Goal: Information Seeking & Learning: Learn about a topic

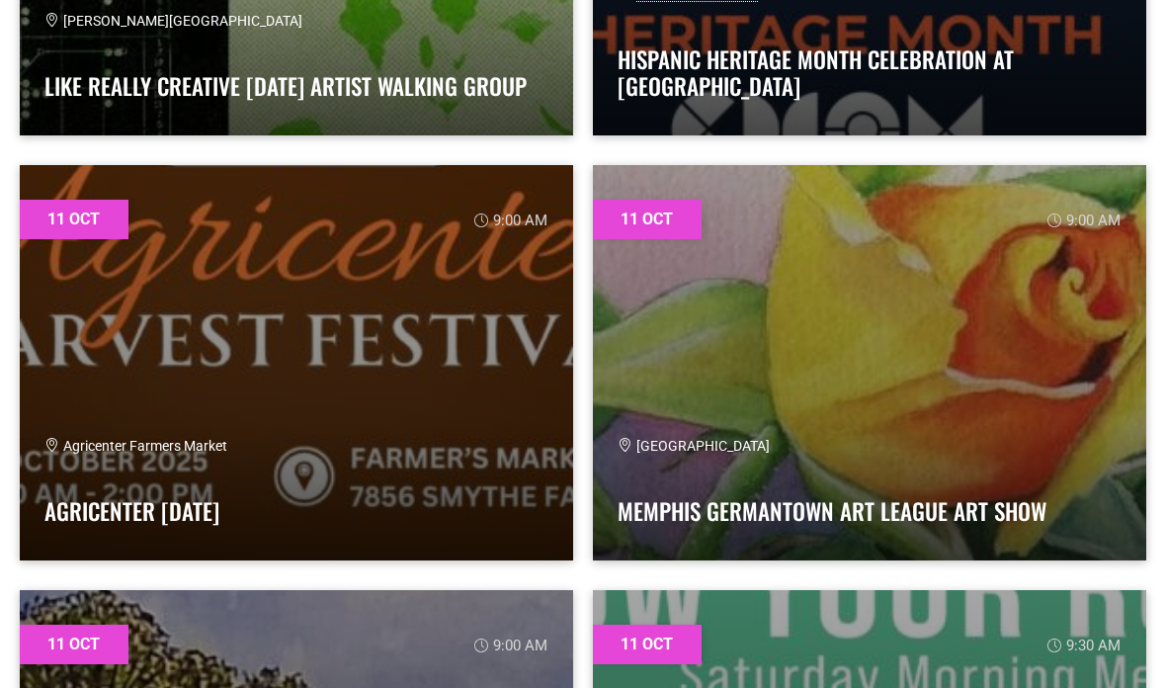
scroll to position [2336, 0]
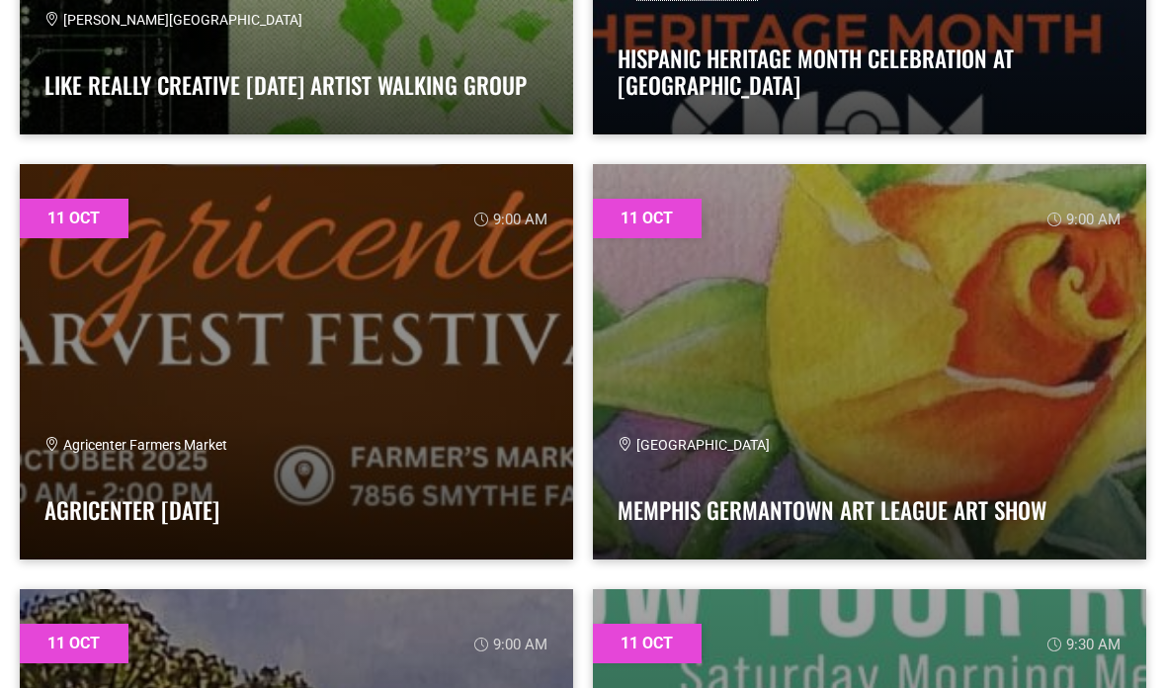
click at [214, 482] on div "Agricenter Farmers Market Agricenter Harvest Festival" at bounding box center [296, 486] width 504 height 100
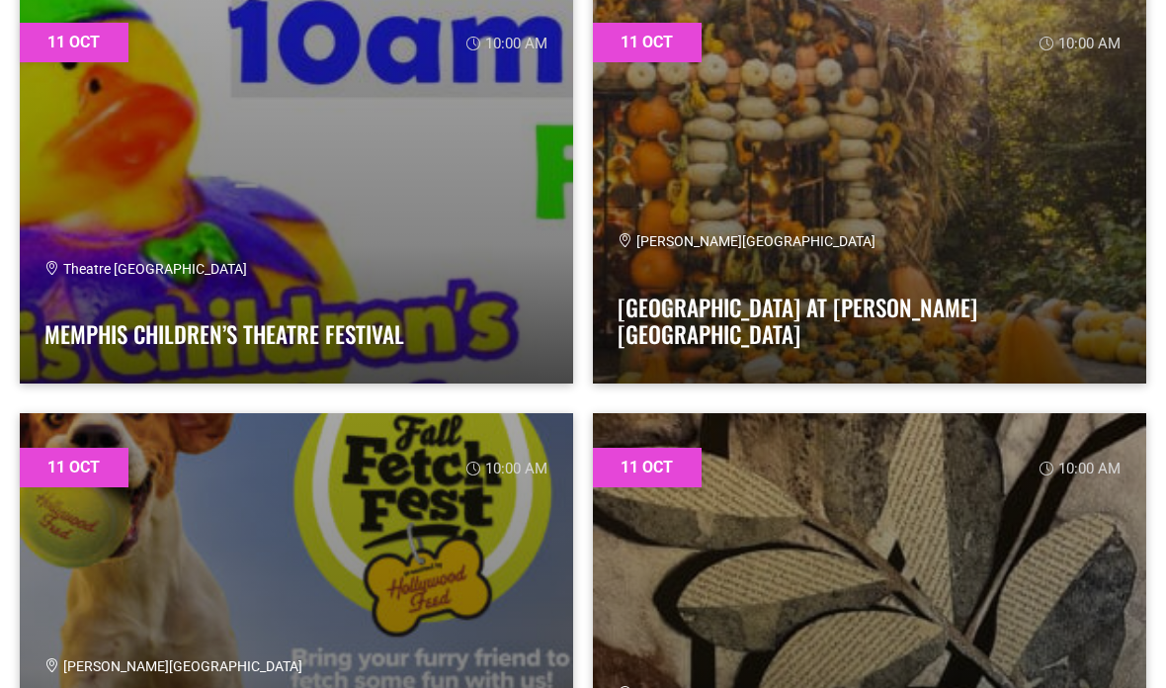
scroll to position [3788, 0]
click at [717, 360] on link at bounding box center [870, 185] width 554 height 395
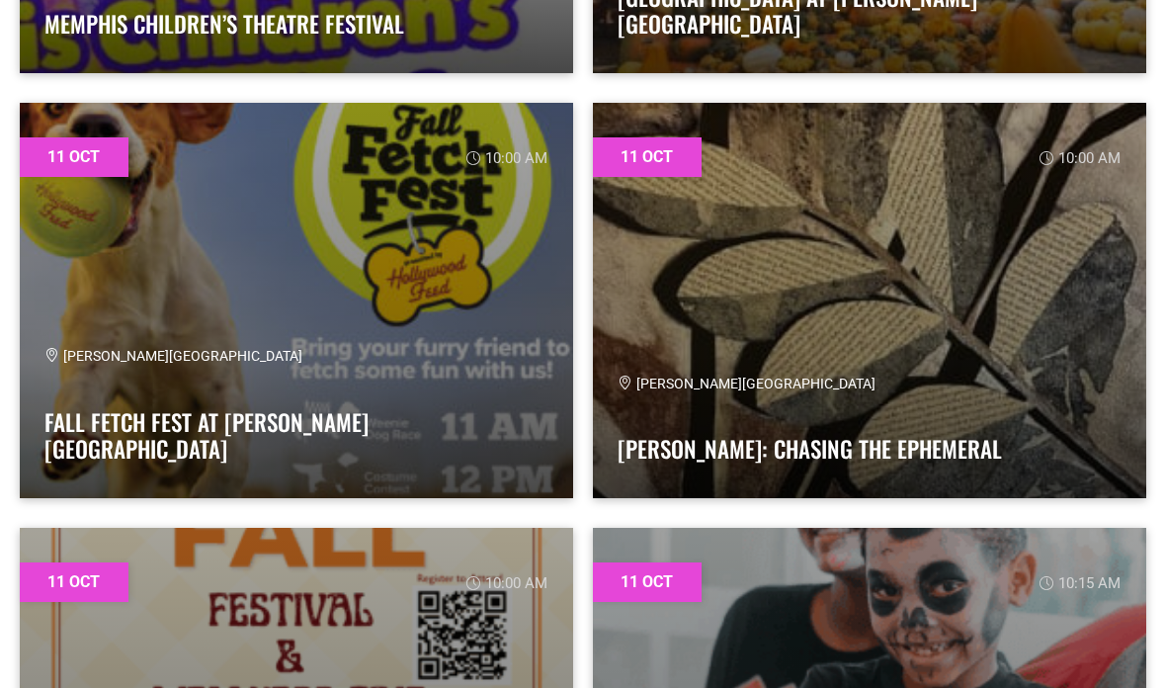
scroll to position [4098, 0]
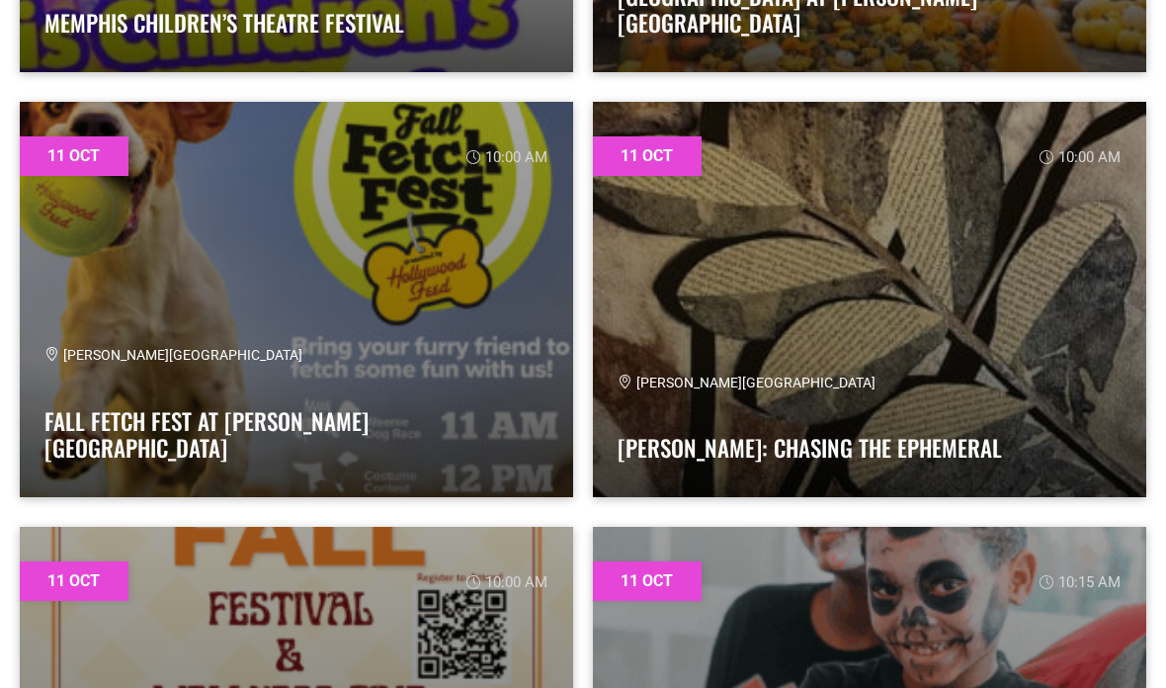
click at [123, 451] on link "Fall Fetch Fest at [PERSON_NAME][GEOGRAPHIC_DATA]" at bounding box center [206, 435] width 324 height 61
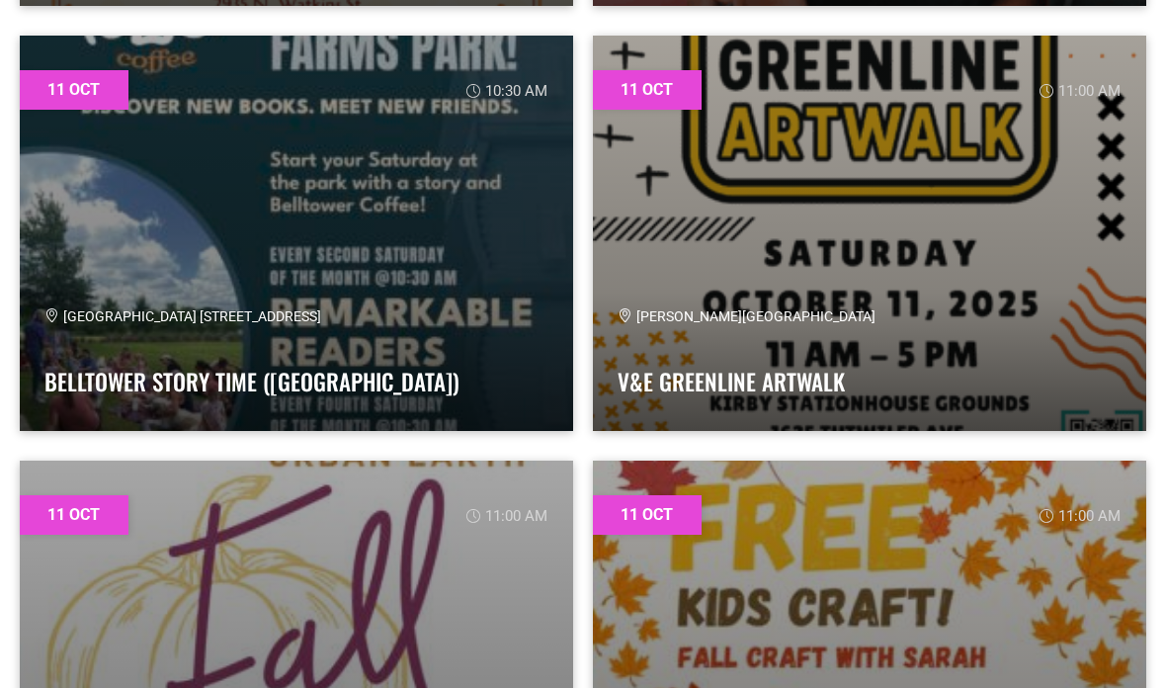
scroll to position [5014, 0]
click at [316, 331] on div "Shelby Farms Park 6903 Great View Dr. N Memphis Belltower Story Time (Shelby Fa…" at bounding box center [296, 357] width 504 height 100
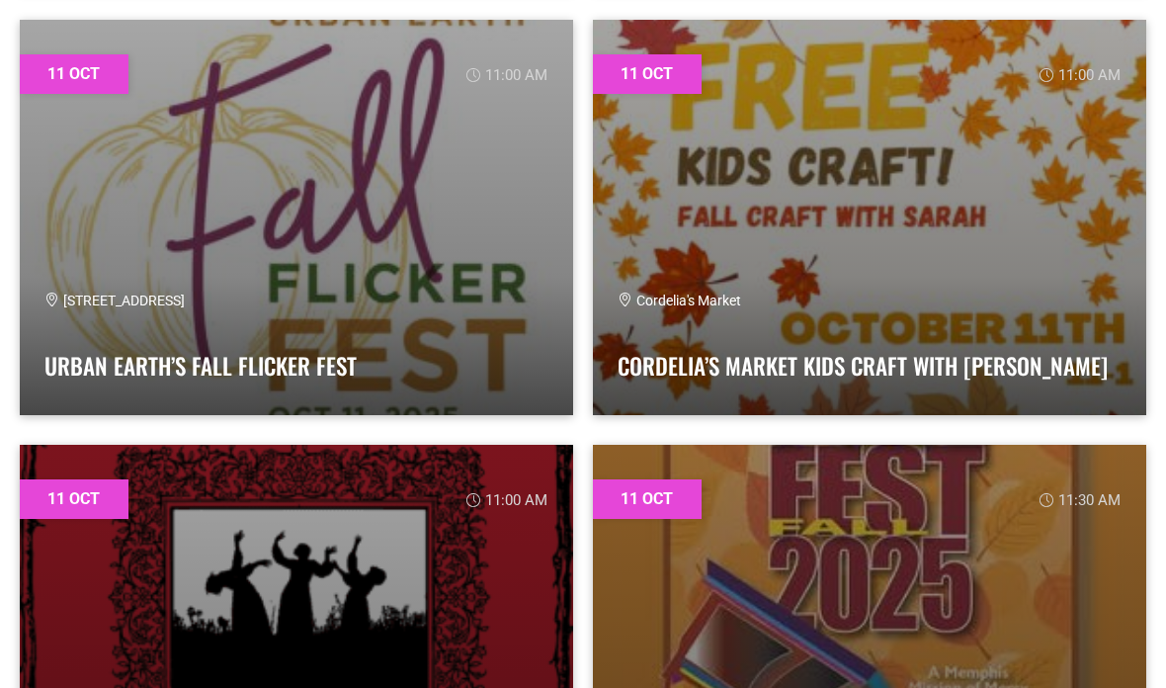
scroll to position [5457, 0]
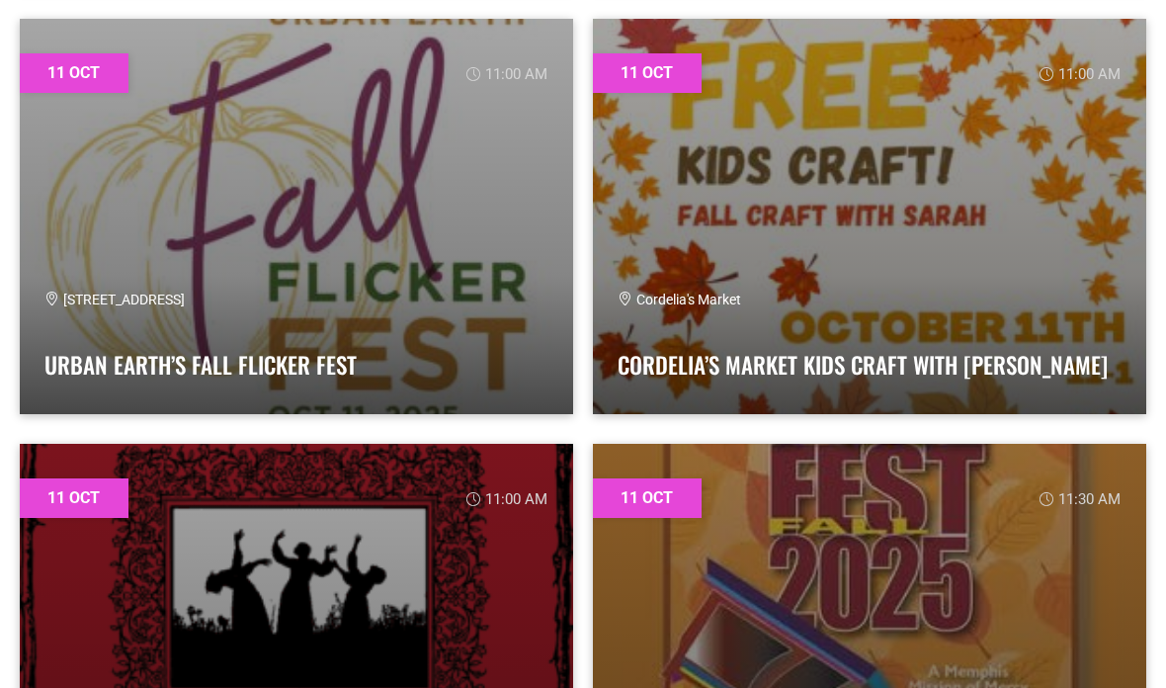
click at [108, 323] on div "80 Flicker Street Urban Earth’s Fall Flicker Fest" at bounding box center [296, 340] width 504 height 100
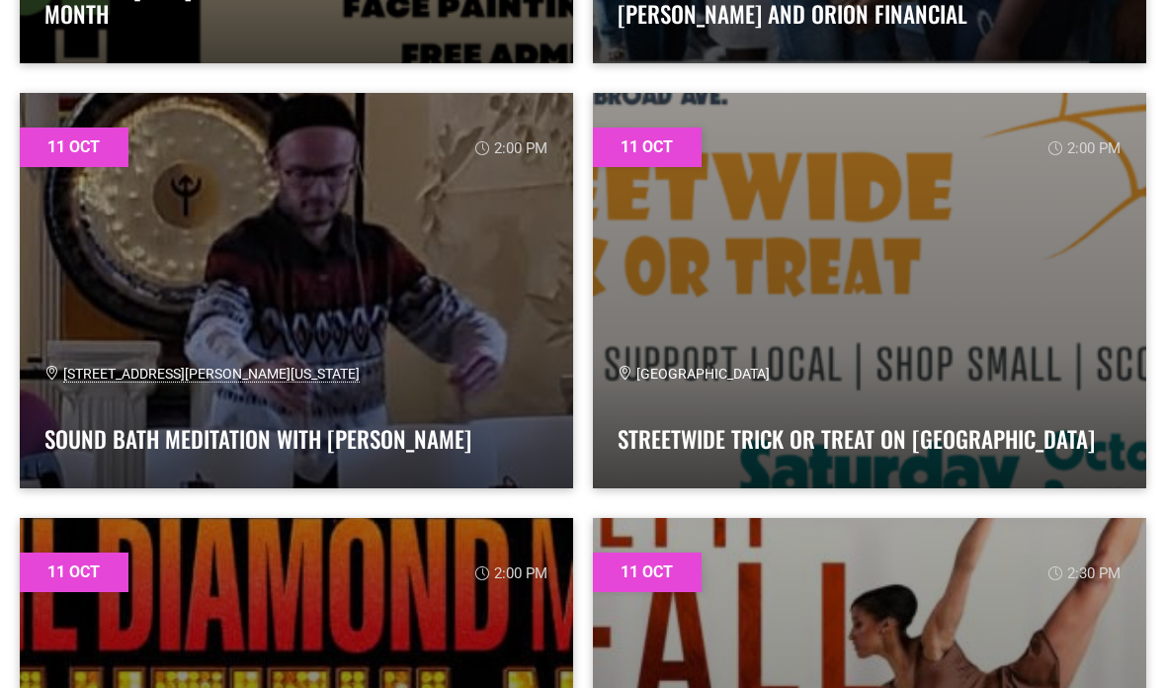
scroll to position [7508, 0]
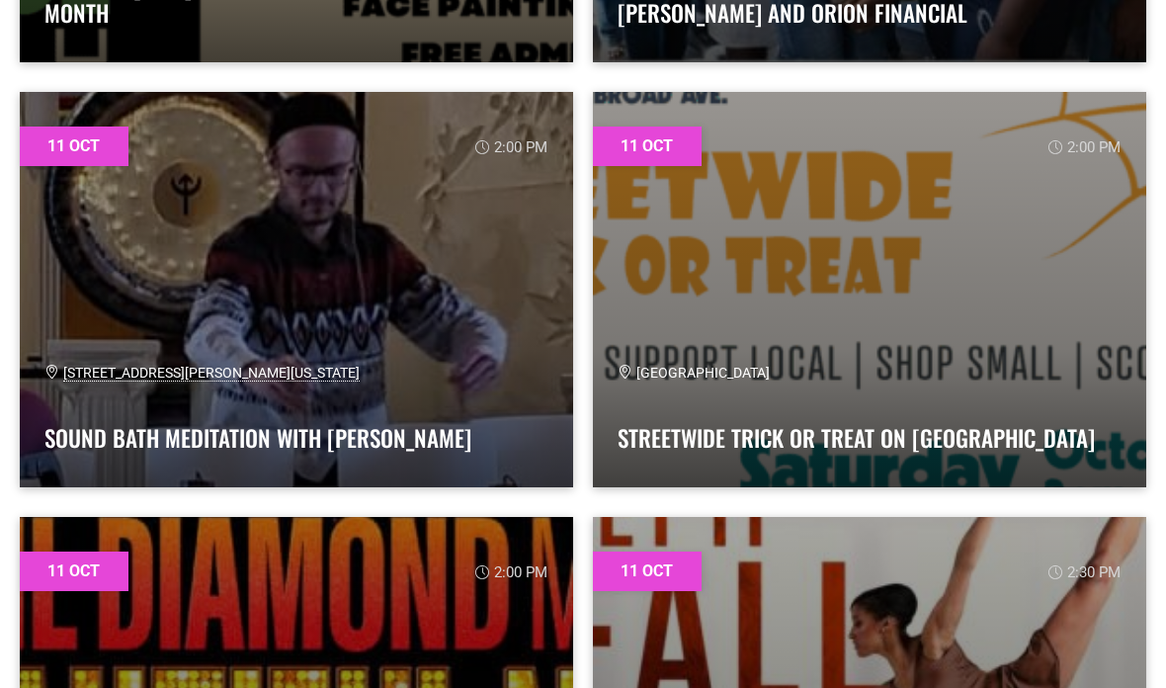
click at [702, 434] on link "Streetwide Trick or Treat on [GEOGRAPHIC_DATA]" at bounding box center [856, 438] width 477 height 34
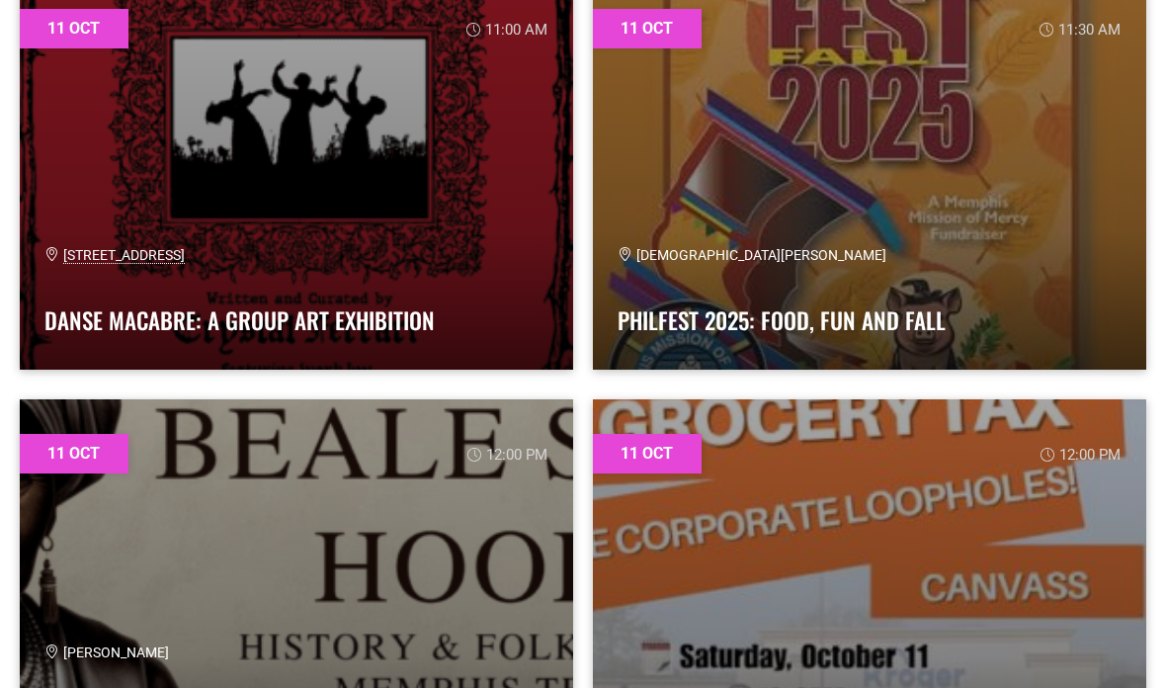
scroll to position [5927, 0]
click at [659, 314] on link "PhilFest 2025: Food, Fun and Fall" at bounding box center [782, 320] width 328 height 34
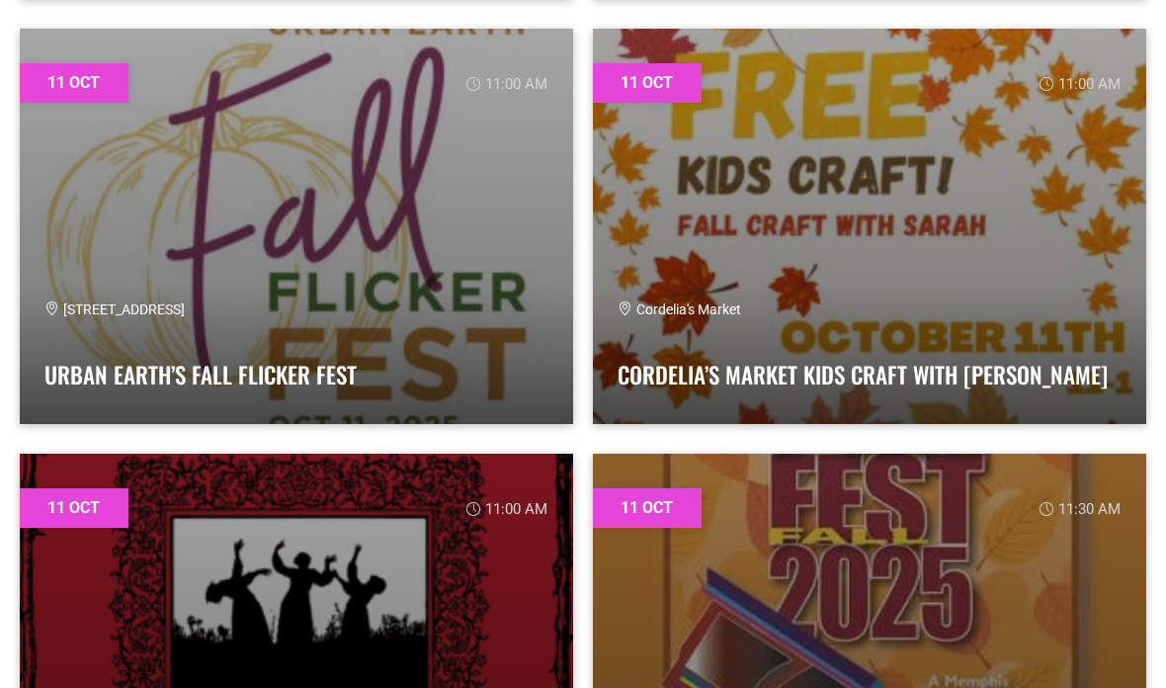
scroll to position [5447, 0]
click at [667, 311] on span "Cordelia's Market" at bounding box center [680, 309] width 124 height 16
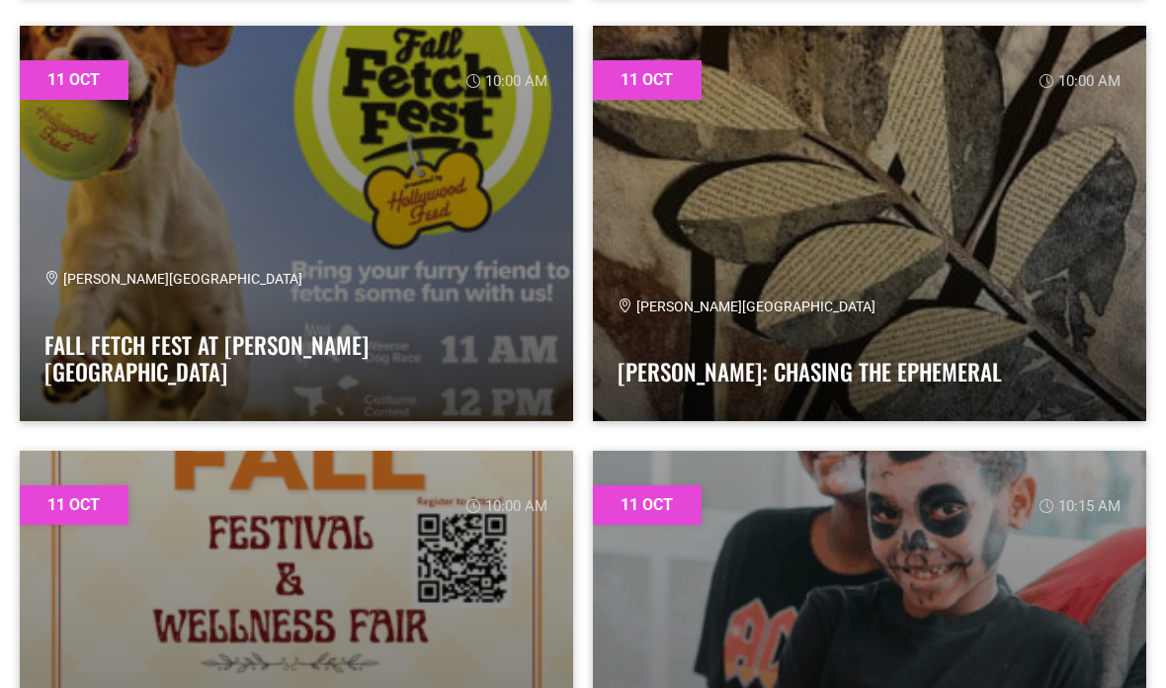
scroll to position [4148, 0]
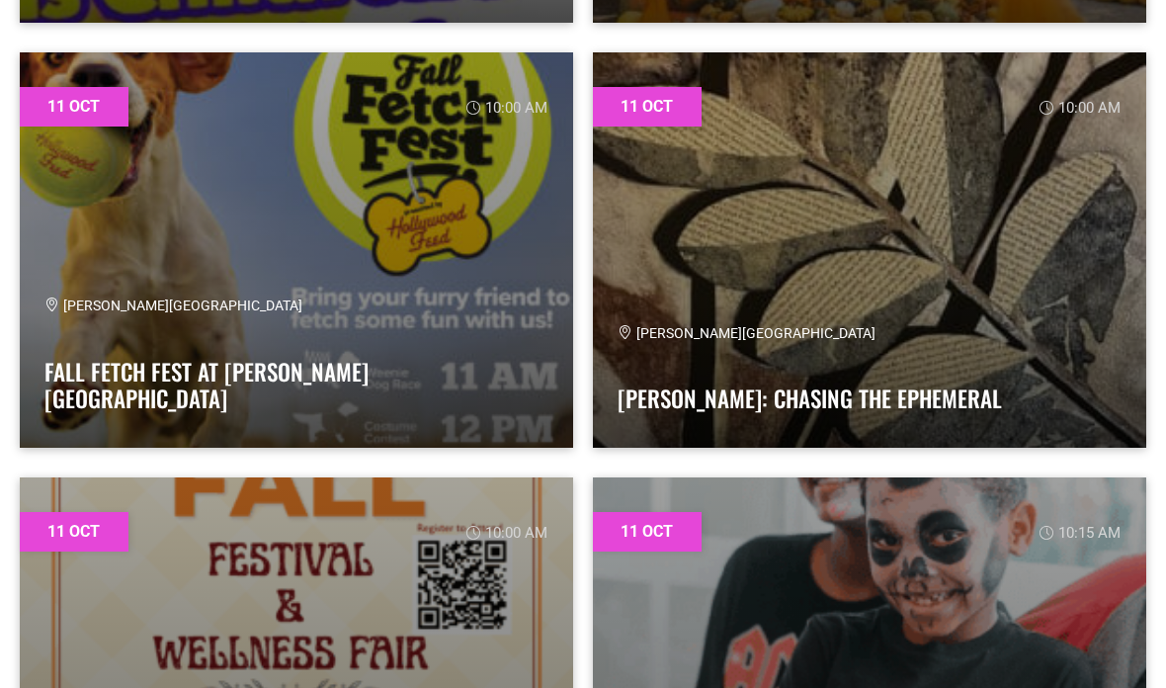
click at [176, 405] on link "Fall Fetch Fest at [PERSON_NAME][GEOGRAPHIC_DATA]" at bounding box center [206, 385] width 324 height 61
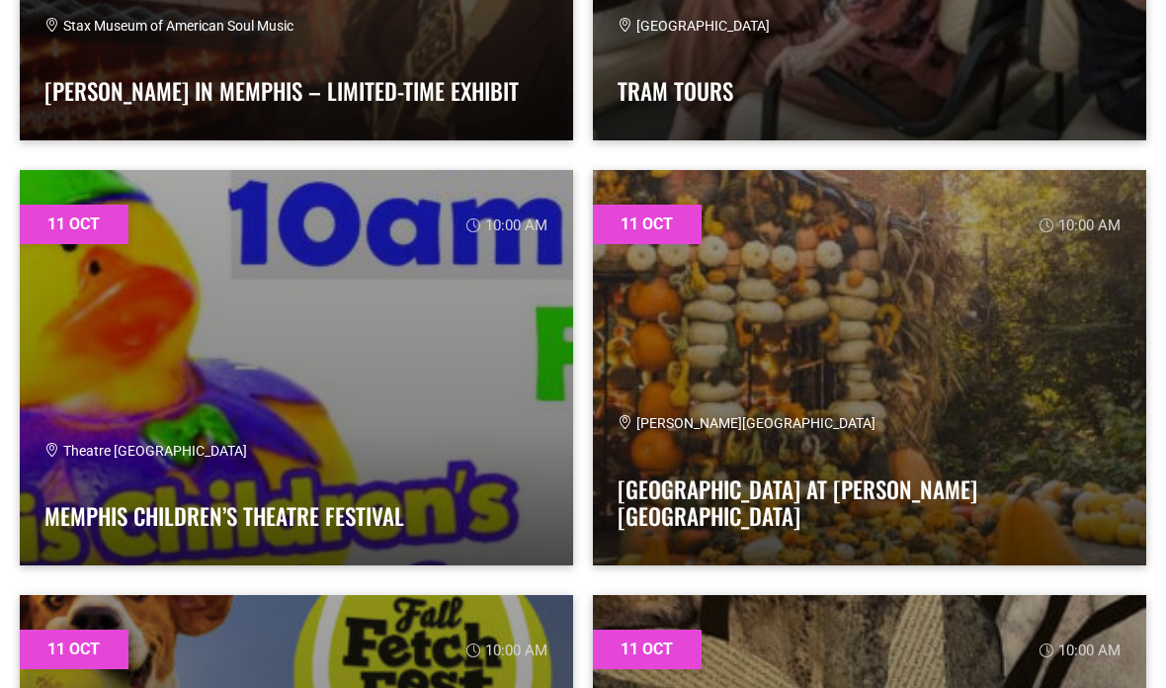
scroll to position [3604, 0]
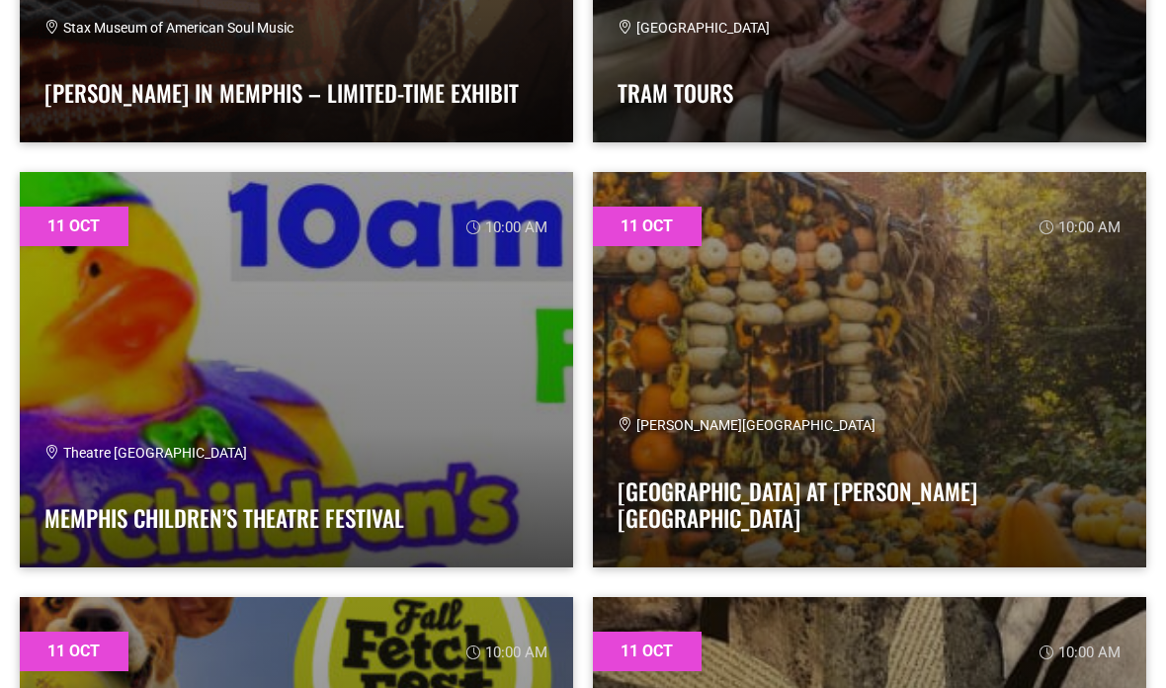
click at [786, 433] on span "[PERSON_NAME][GEOGRAPHIC_DATA]" at bounding box center [747, 425] width 258 height 16
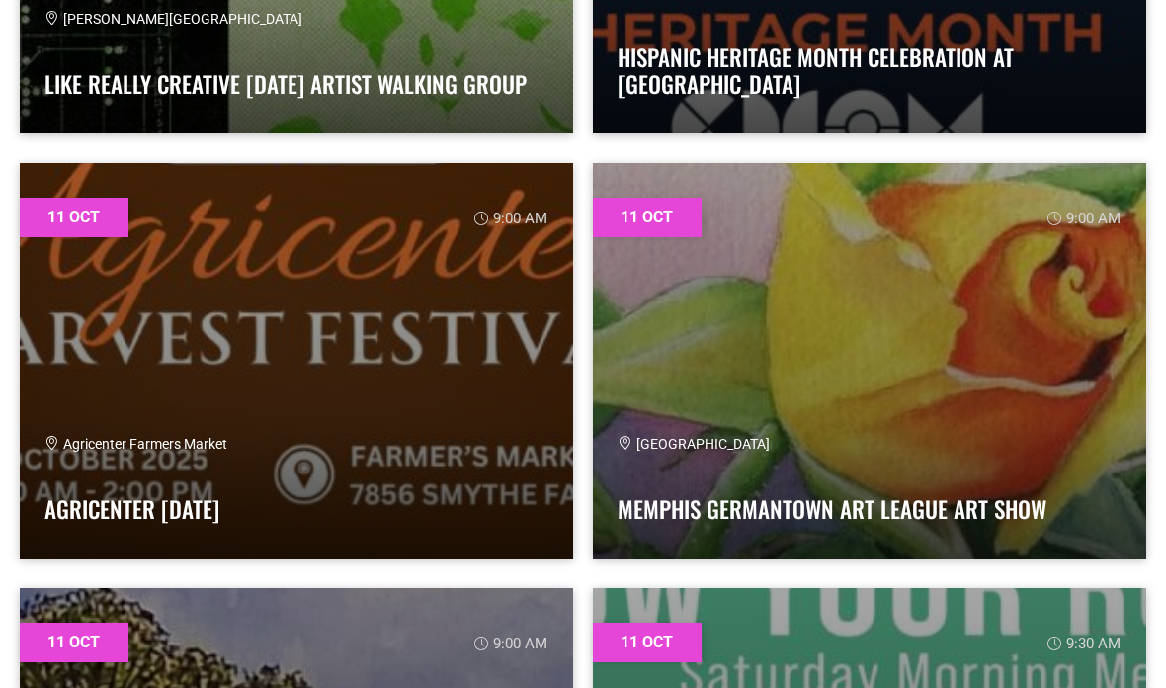
scroll to position [2338, 0]
click at [425, 431] on link at bounding box center [297, 360] width 554 height 395
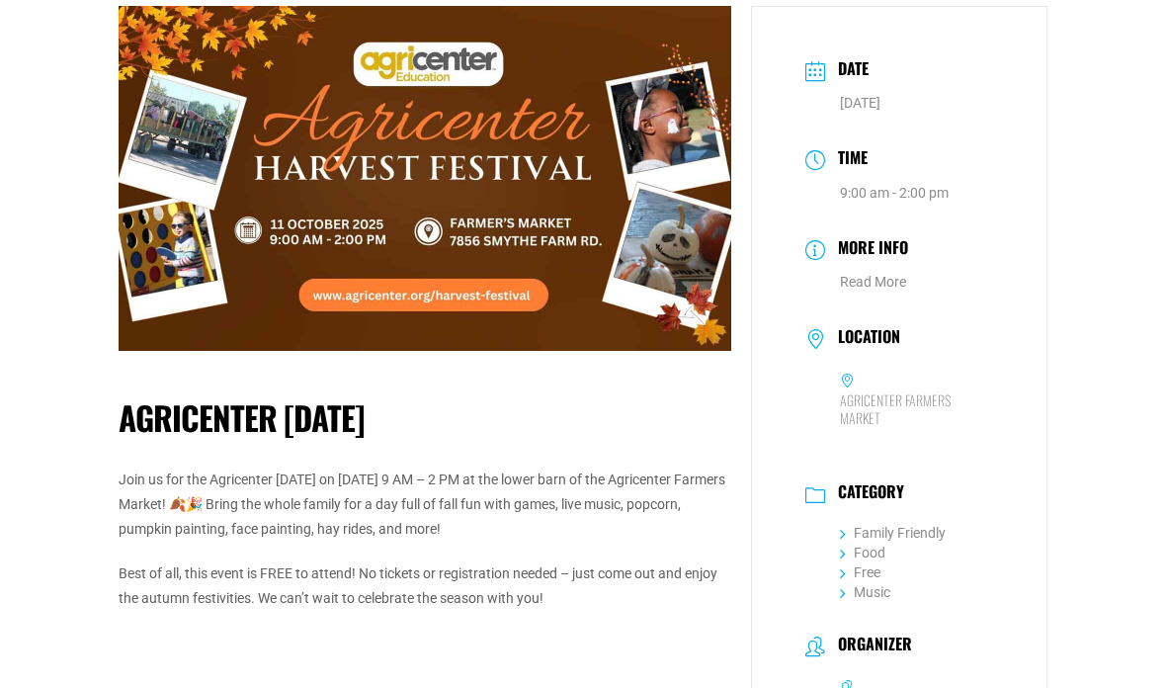
scroll to position [118, 0]
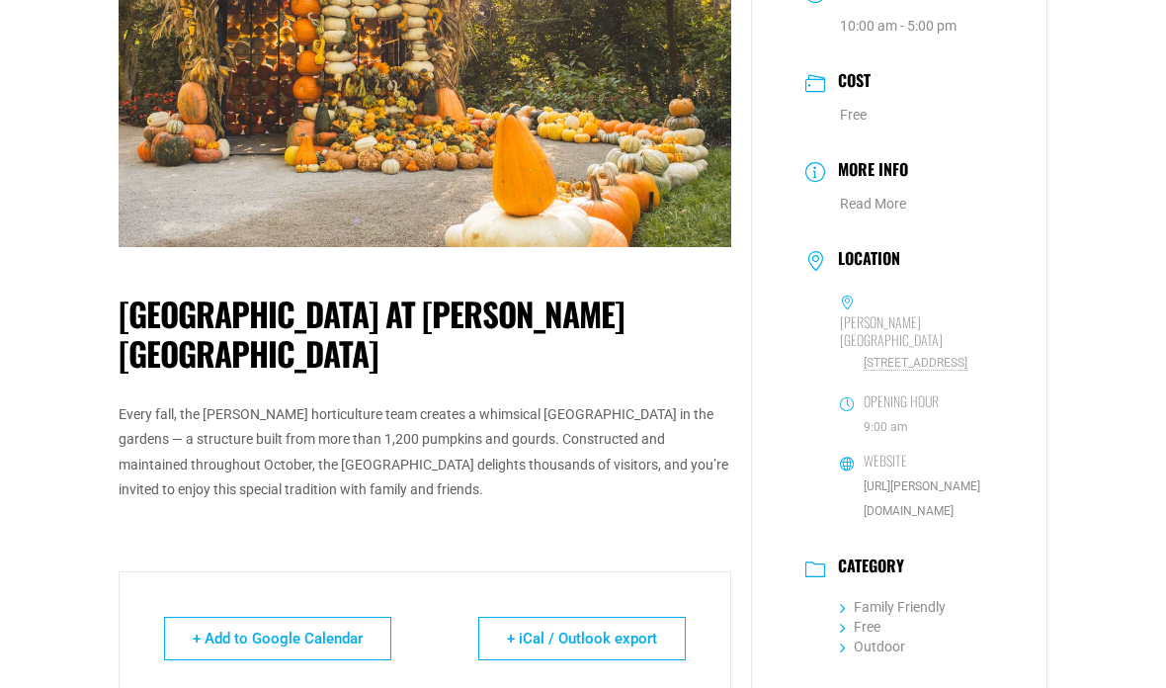
scroll to position [287, 0]
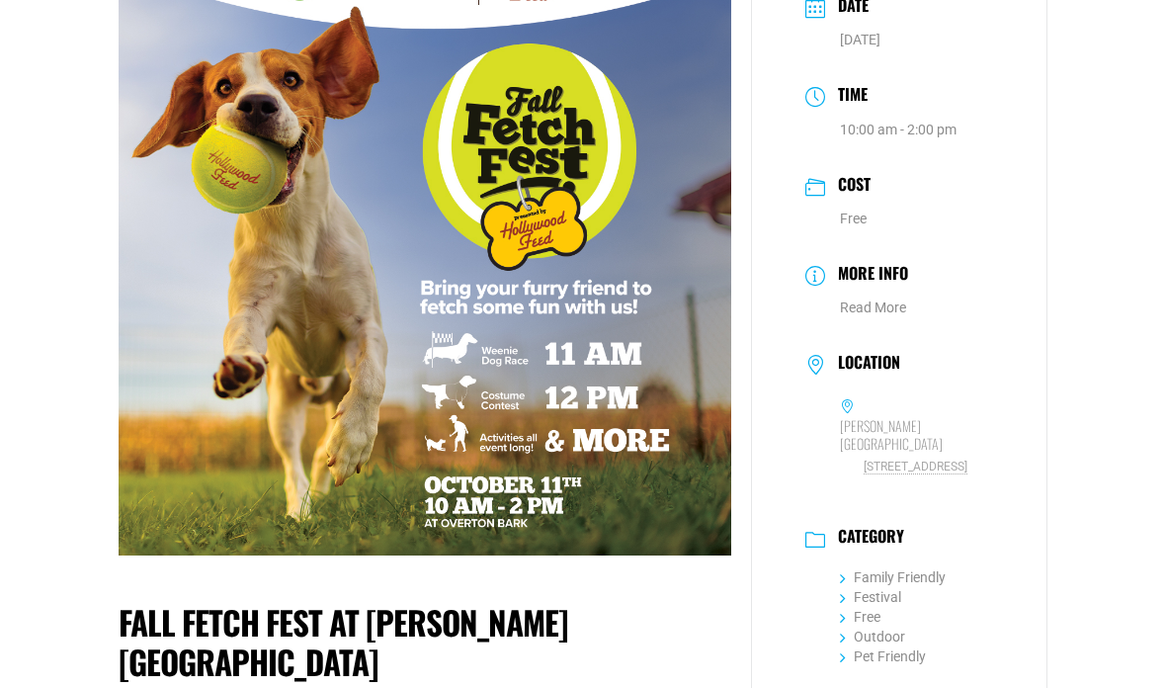
scroll to position [181, 0]
click at [894, 458] on span "2080 Poplar Ave, Memphis, TN 38104" at bounding box center [916, 467] width 153 height 19
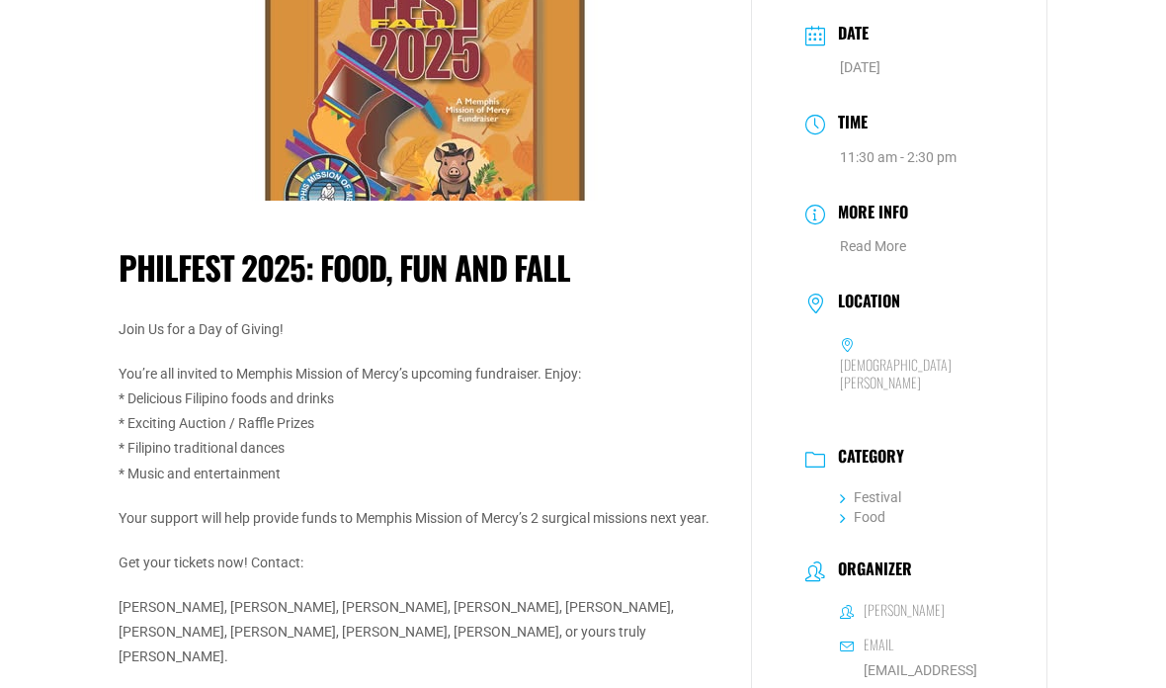
scroll to position [156, 0]
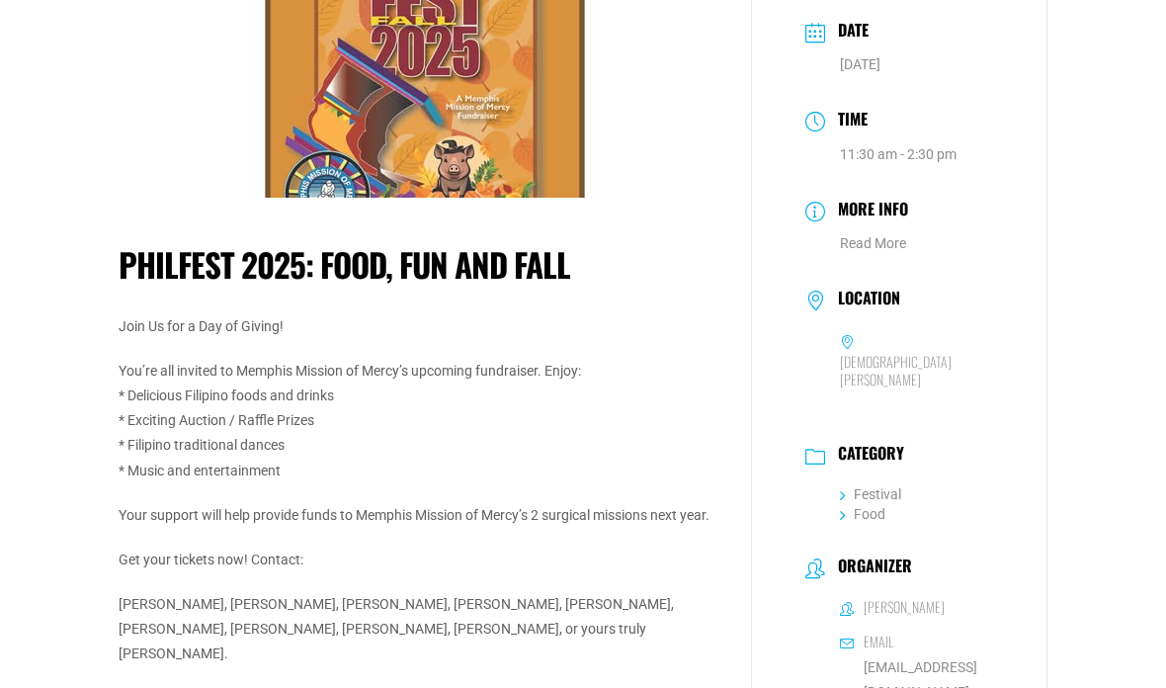
click at [883, 369] on h6 "[DEMOGRAPHIC_DATA][PERSON_NAME]" at bounding box center [916, 371] width 153 height 36
click at [886, 378] on h6 "[DEMOGRAPHIC_DATA][PERSON_NAME]" at bounding box center [916, 371] width 153 height 36
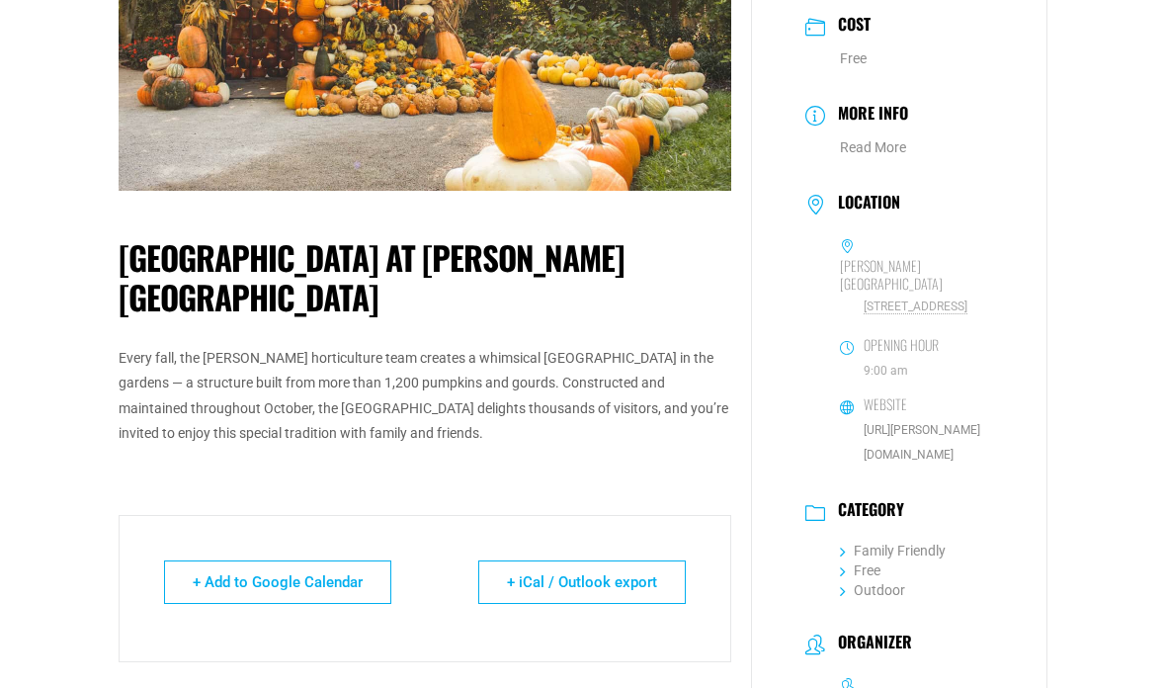
scroll to position [341, 0]
click at [841, 544] on icon at bounding box center [843, 551] width 6 height 14
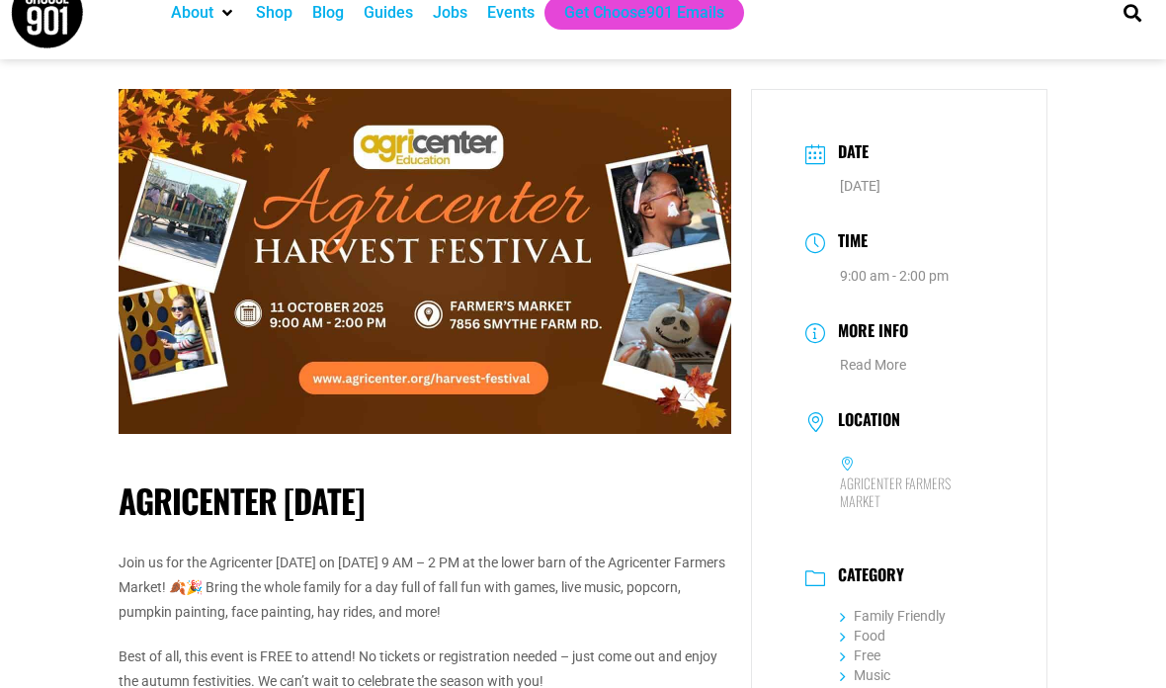
scroll to position [35, 0]
click at [480, 380] on img at bounding box center [425, 261] width 613 height 345
click at [482, 382] on img at bounding box center [425, 261] width 613 height 345
click at [474, 390] on img at bounding box center [425, 261] width 613 height 345
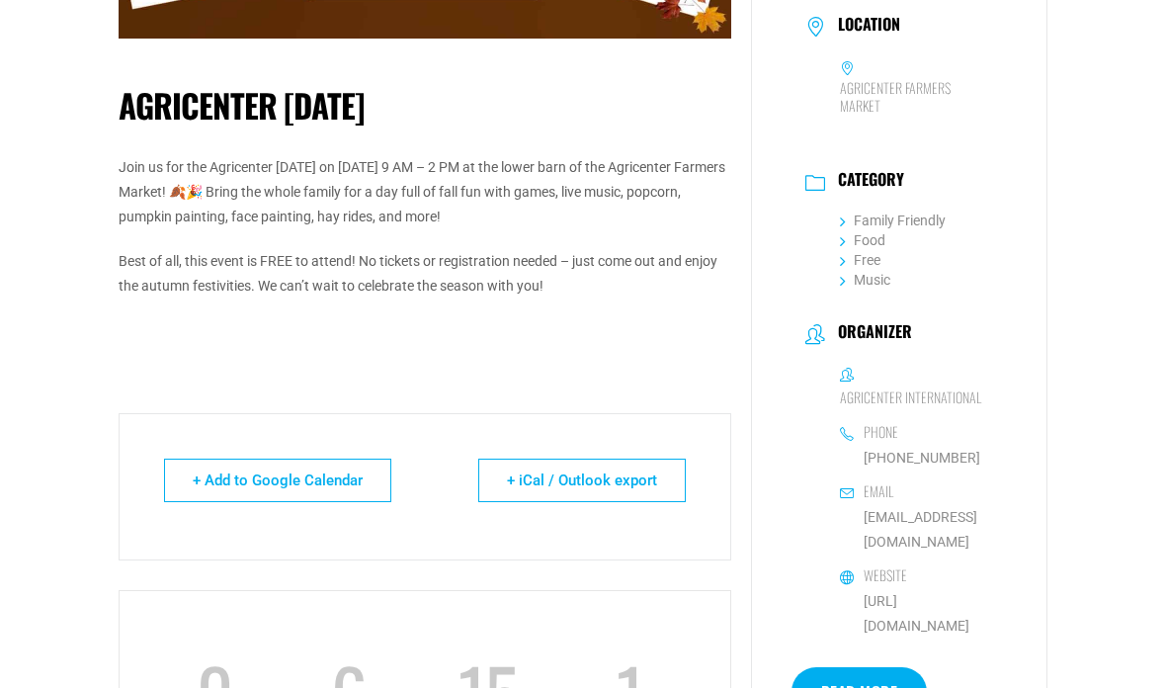
scroll to position [431, 0]
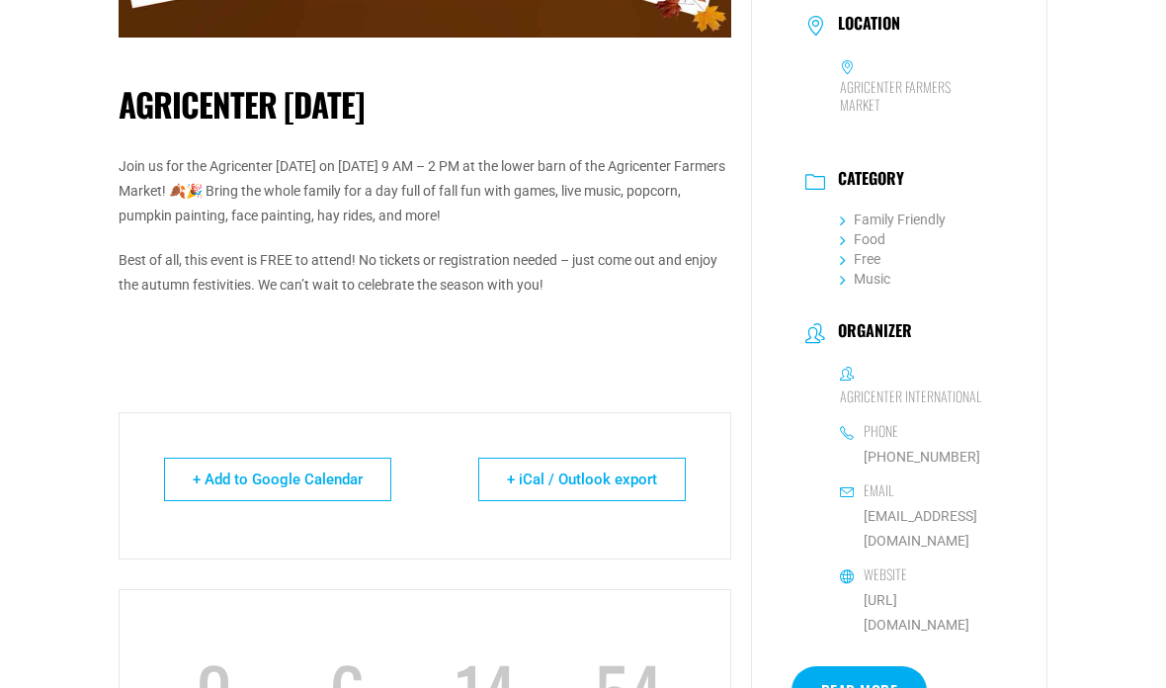
click at [970, 592] on link "https://www.agricenter.org/" at bounding box center [917, 612] width 106 height 41
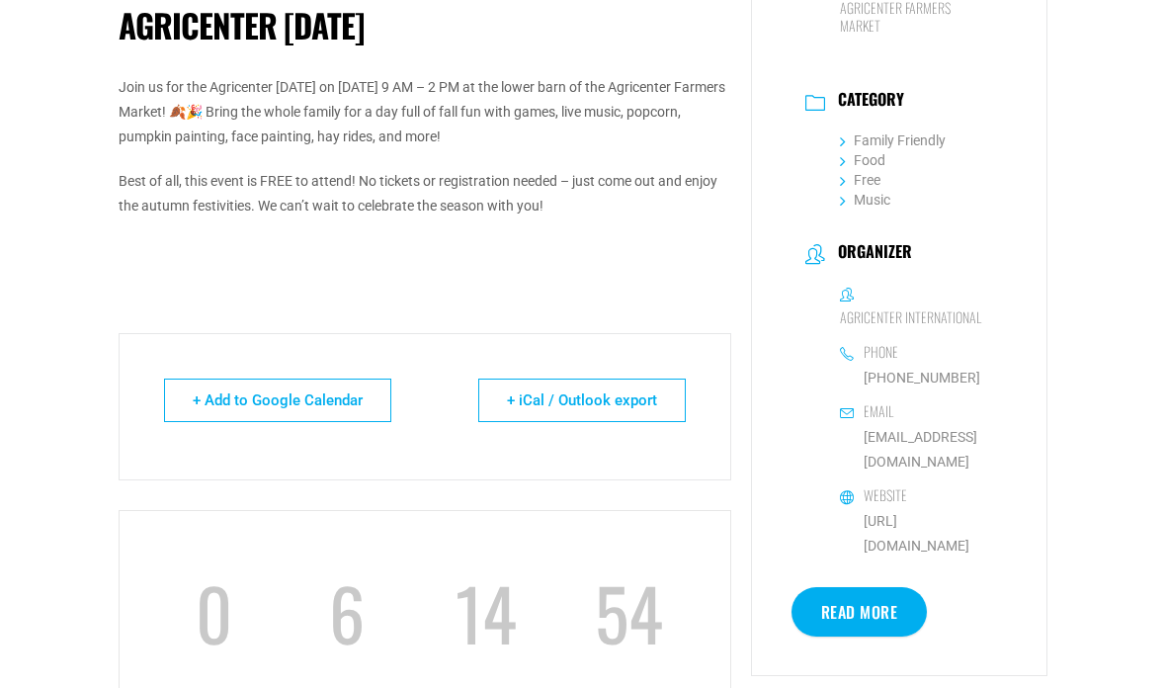
scroll to position [510, 0]
